Goal: Complete application form

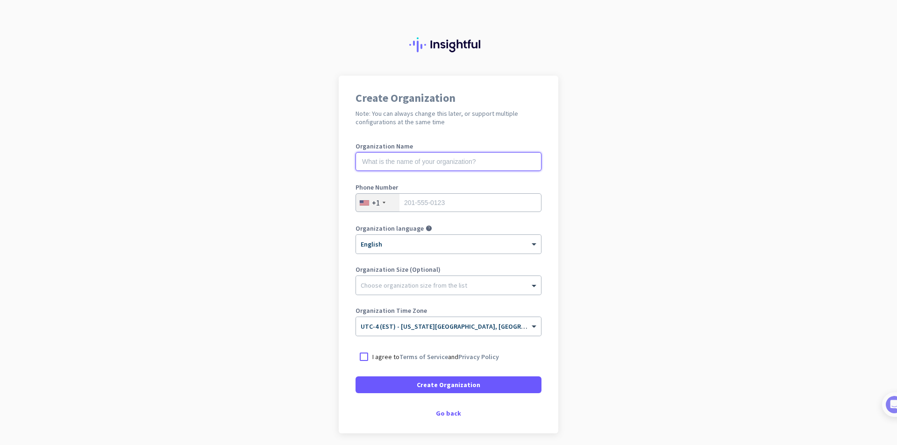
click at [463, 164] on input "text" at bounding box center [448, 161] width 186 height 19
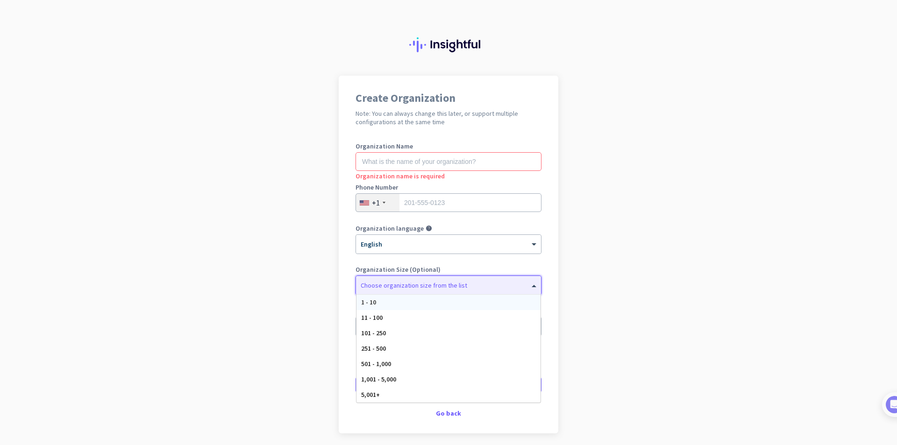
click at [466, 285] on div at bounding box center [448, 282] width 185 height 9
click at [429, 385] on div "1,001 - 5,000" at bounding box center [448, 379] width 184 height 15
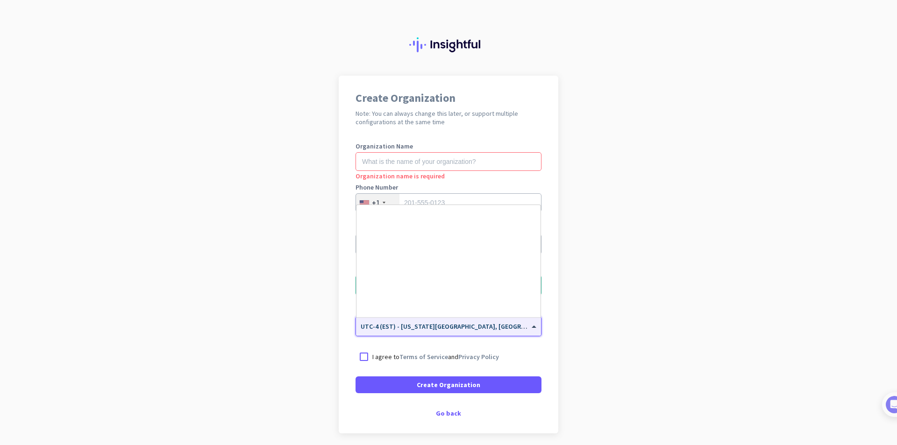
click at [476, 325] on input "text" at bounding box center [439, 323] width 157 height 7
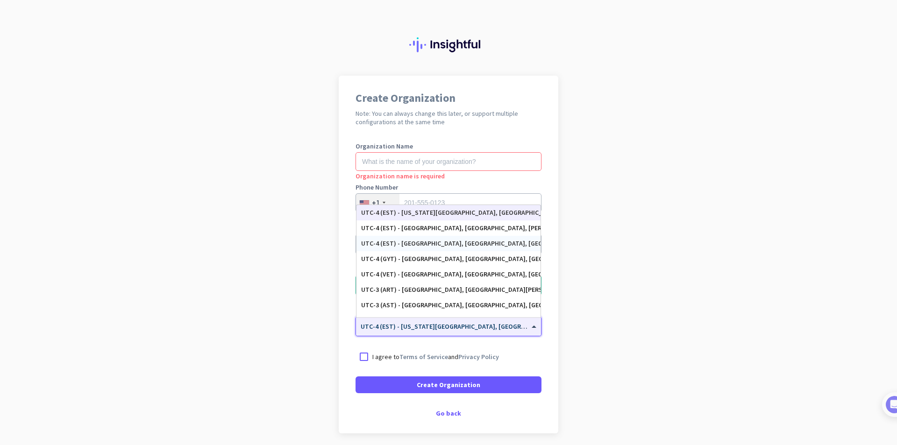
click at [491, 244] on div "UTC-4 (EST) - [GEOGRAPHIC_DATA], [GEOGRAPHIC_DATA], [GEOGRAPHIC_DATA], [GEOGRAP…" at bounding box center [448, 244] width 175 height 8
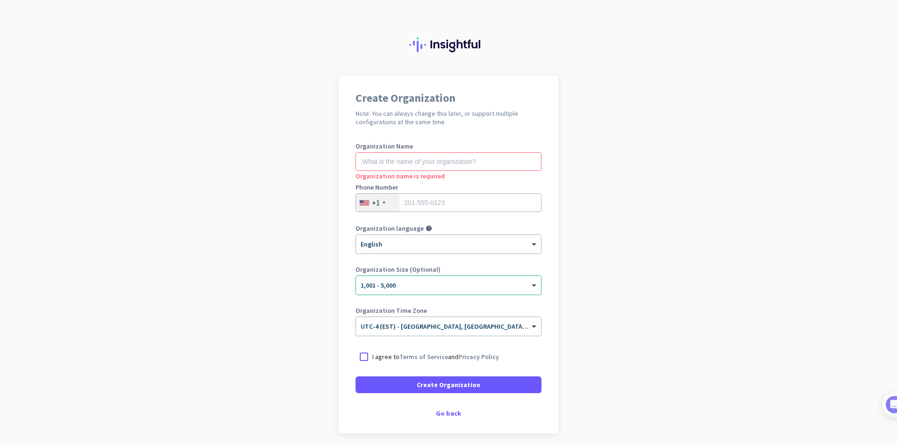
click at [703, 283] on app-onboarding-organization "Create Organization Note: You can always change this later, or support multiple…" at bounding box center [448, 278] width 897 height 404
click at [362, 355] on div at bounding box center [363, 356] width 17 height 17
click at [448, 162] on input "text" at bounding box center [448, 161] width 186 height 19
type input "Mercor"
click at [475, 198] on input "tel" at bounding box center [448, 202] width 186 height 19
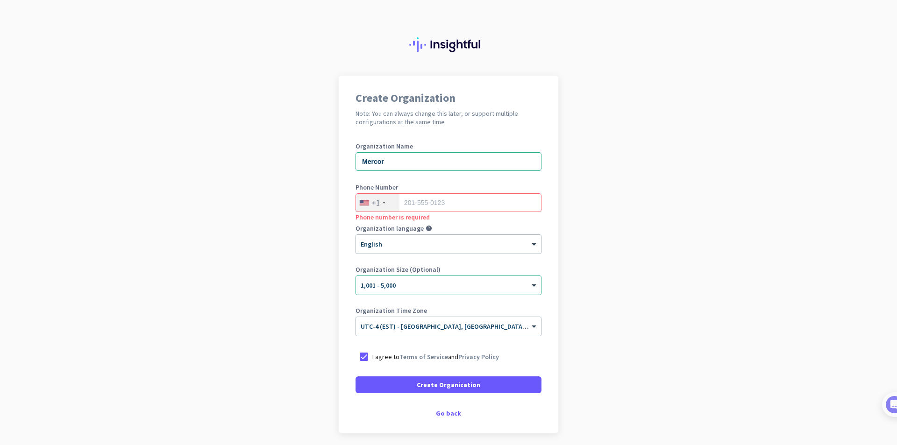
click at [382, 203] on div at bounding box center [383, 203] width 3 height 2
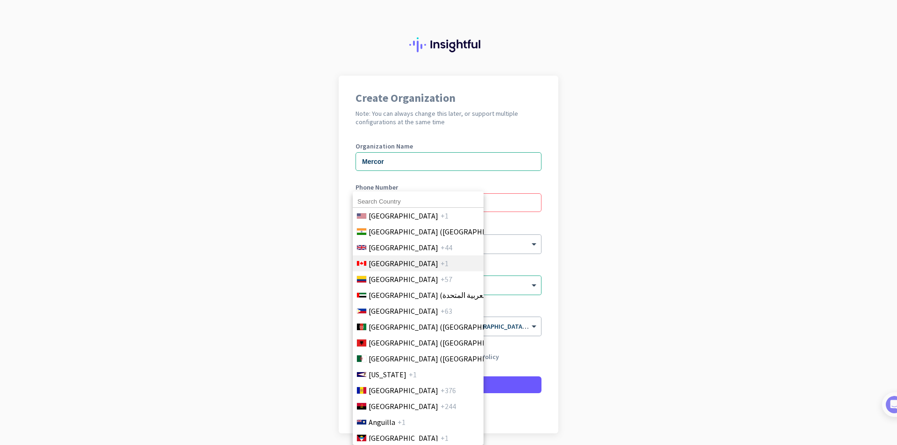
click at [388, 265] on span "[GEOGRAPHIC_DATA]" at bounding box center [403, 263] width 70 height 11
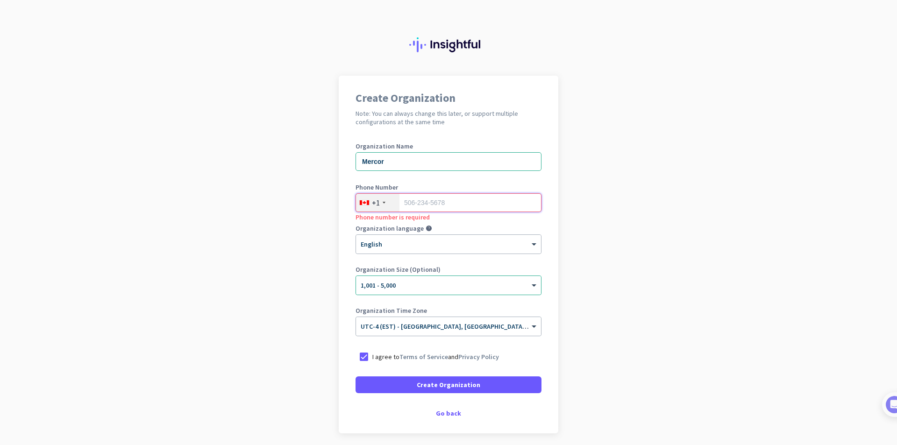
click at [441, 203] on input "tel" at bounding box center [448, 202] width 186 height 19
type input "4168986864"
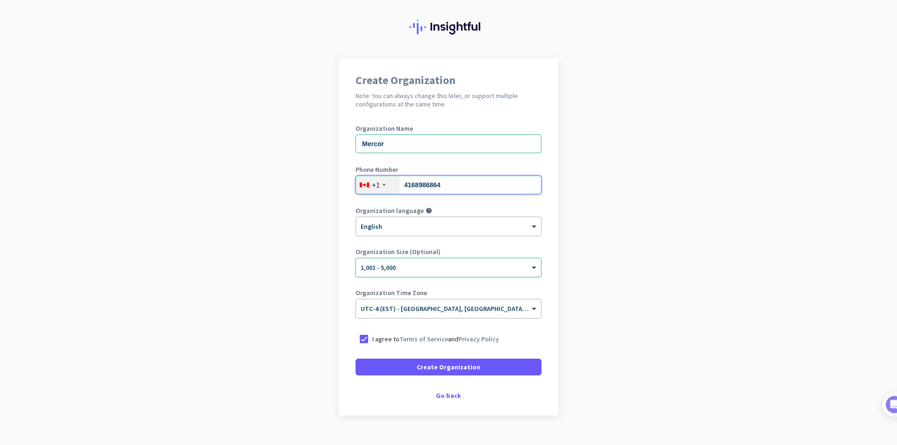
scroll to position [35, 0]
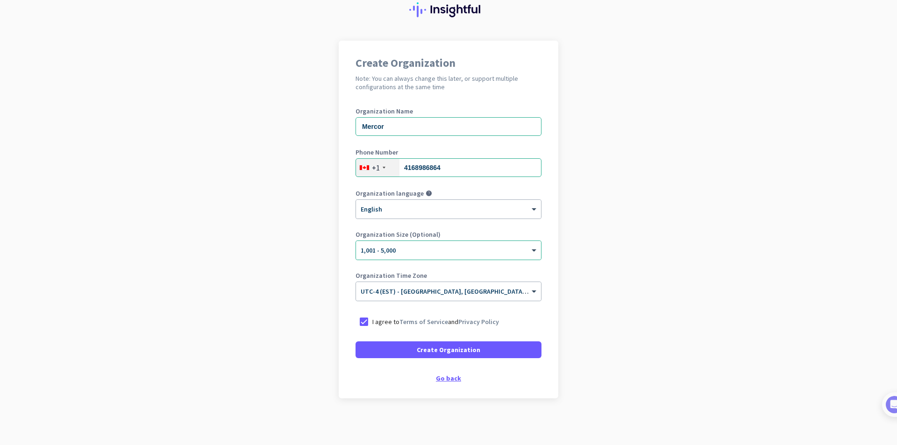
click at [440, 380] on div "Go back" at bounding box center [448, 378] width 186 height 7
